Goal: Communication & Community: Answer question/provide support

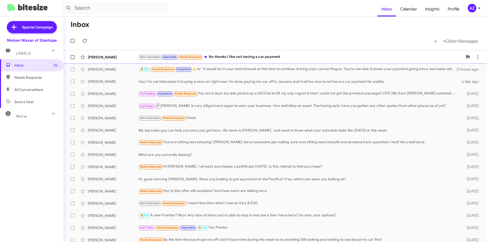
click at [112, 56] on div "[PERSON_NAME]" at bounding box center [113, 57] width 51 height 5
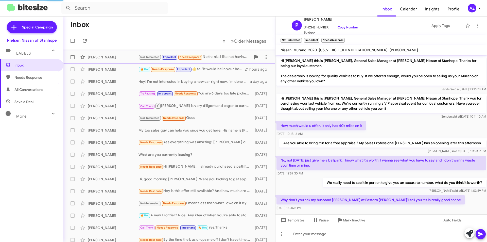
scroll to position [175, 0]
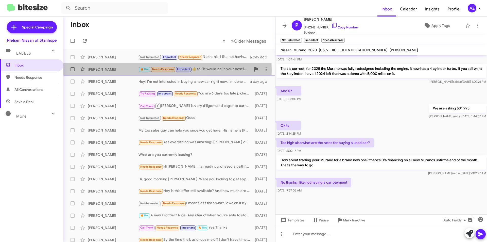
click at [110, 70] on div "[PERSON_NAME]" at bounding box center [113, 69] width 51 height 5
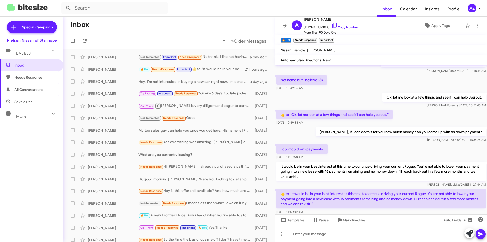
scroll to position [299, 0]
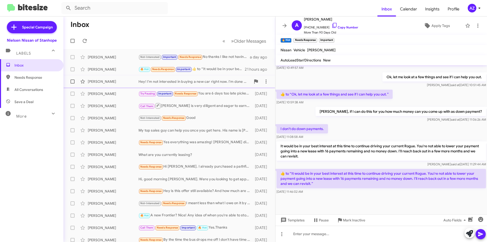
click at [122, 82] on div "[PERSON_NAME]" at bounding box center [113, 81] width 51 height 5
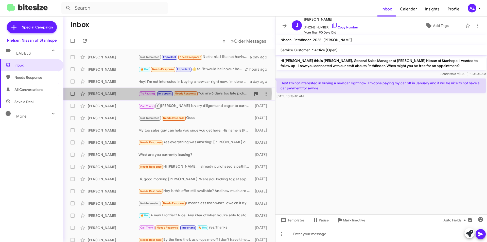
click at [123, 93] on div "[PERSON_NAME]" at bounding box center [113, 93] width 51 height 5
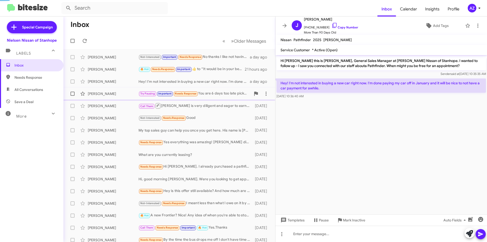
scroll to position [180, 0]
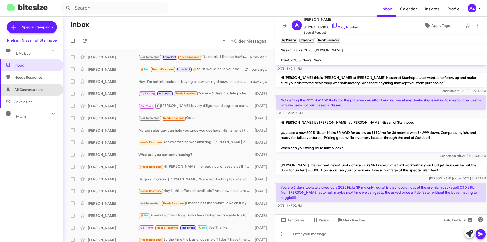
click at [41, 87] on span "All Conversations" at bounding box center [28, 89] width 29 height 5
type input "in:all-conversations"
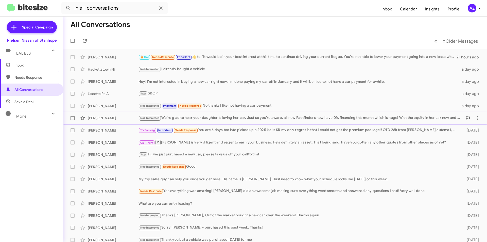
click at [113, 119] on div "[PERSON_NAME]" at bounding box center [113, 117] width 51 height 5
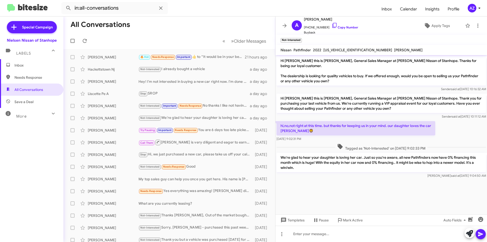
click at [32, 67] on span "Inbox" at bounding box center [35, 65] width 43 height 5
